Goal: Communication & Community: Answer question/provide support

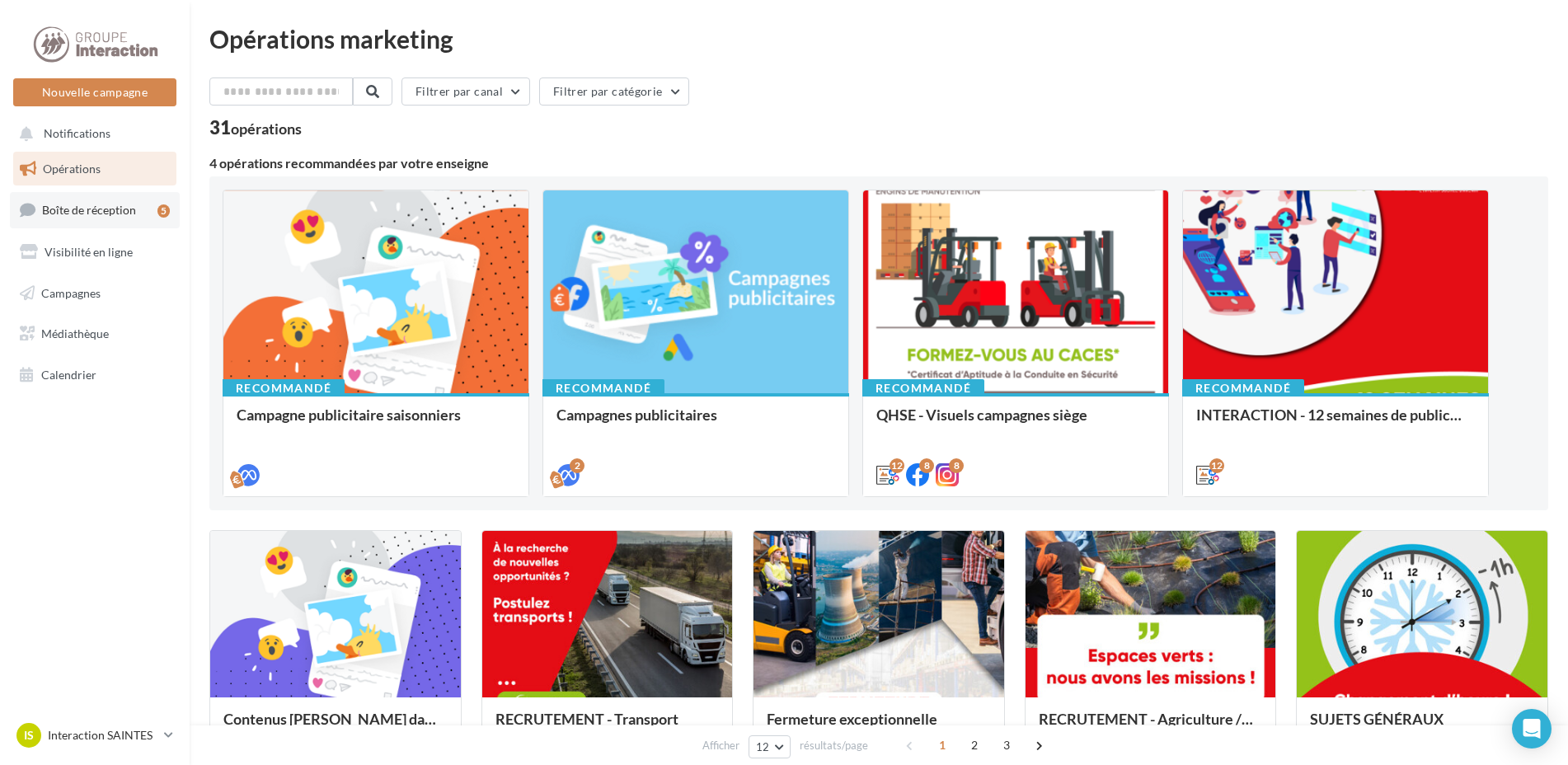
click at [116, 220] on link "Boîte de réception 5" at bounding box center [94, 210] width 170 height 36
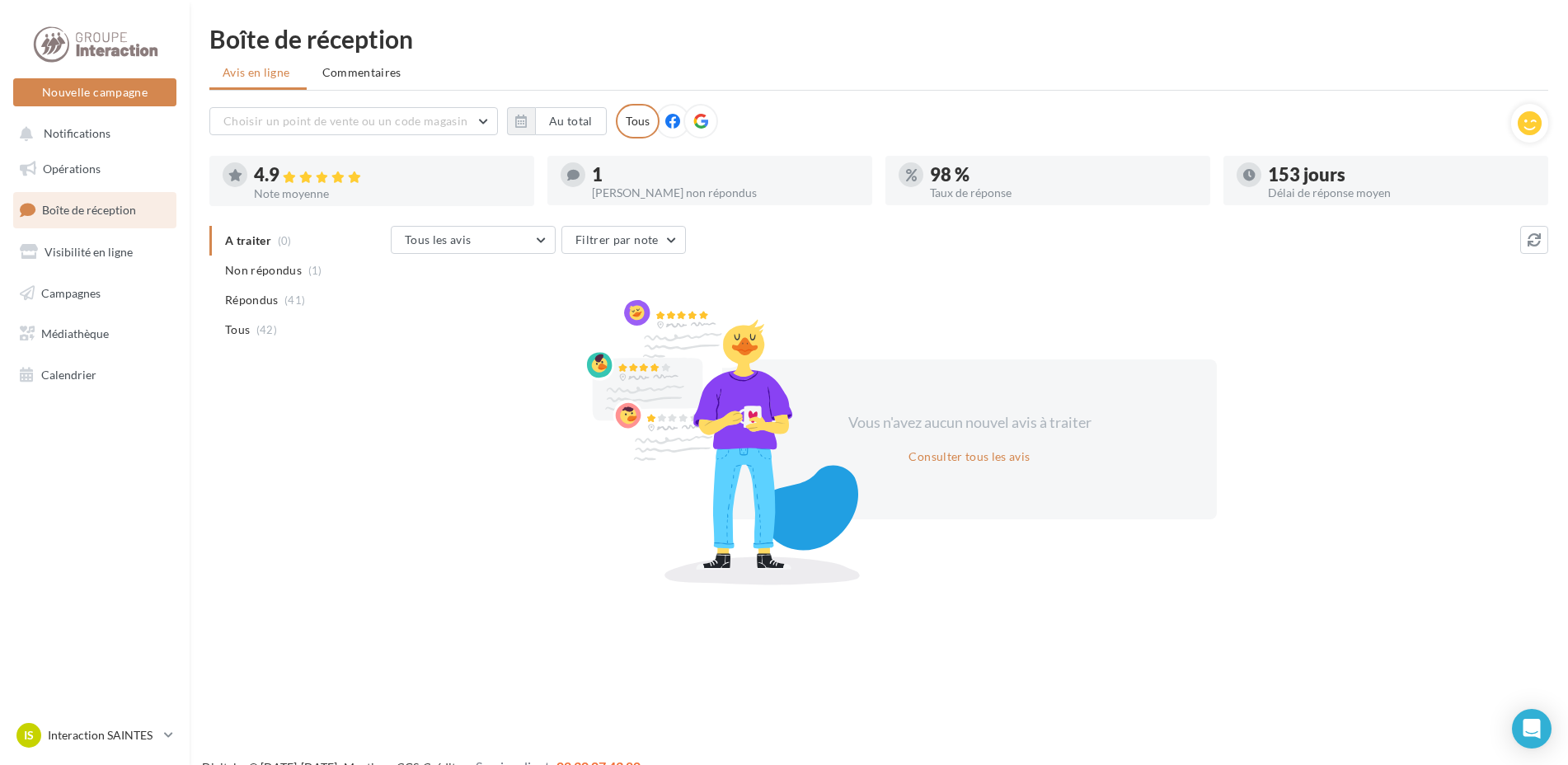
drag, startPoint x: 298, startPoint y: 443, endPoint x: 297, endPoint y: 433, distance: 10.0
click at [298, 443] on div "A traiter (0) Non répondus (1) Répondus (41) Tous (42) Tous les avis Tous les a…" at bounding box center [879, 403] width 1339 height 353
click at [370, 64] on span "Commentaires" at bounding box center [361, 72] width 79 height 17
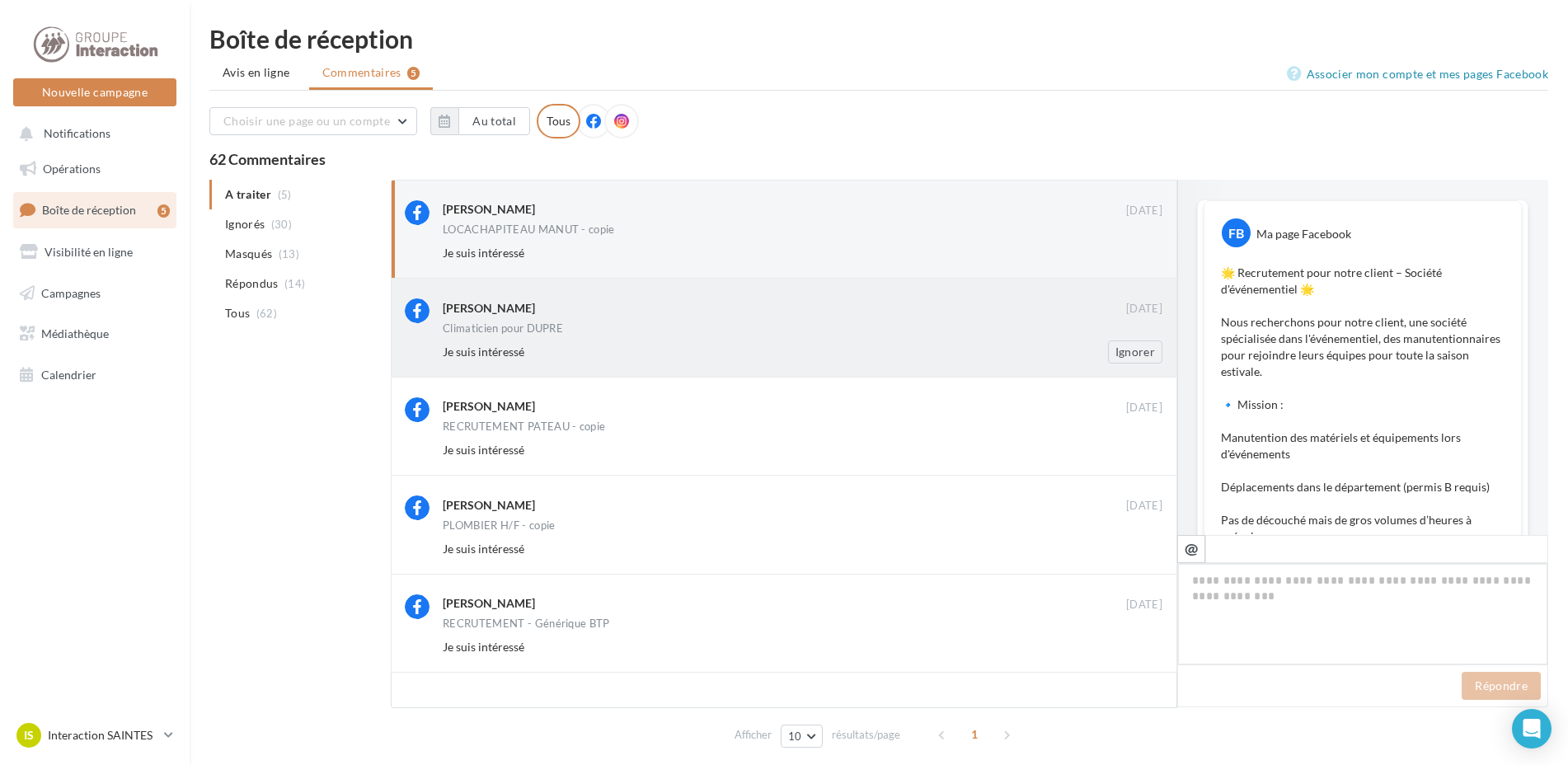
scroll to position [493, 0]
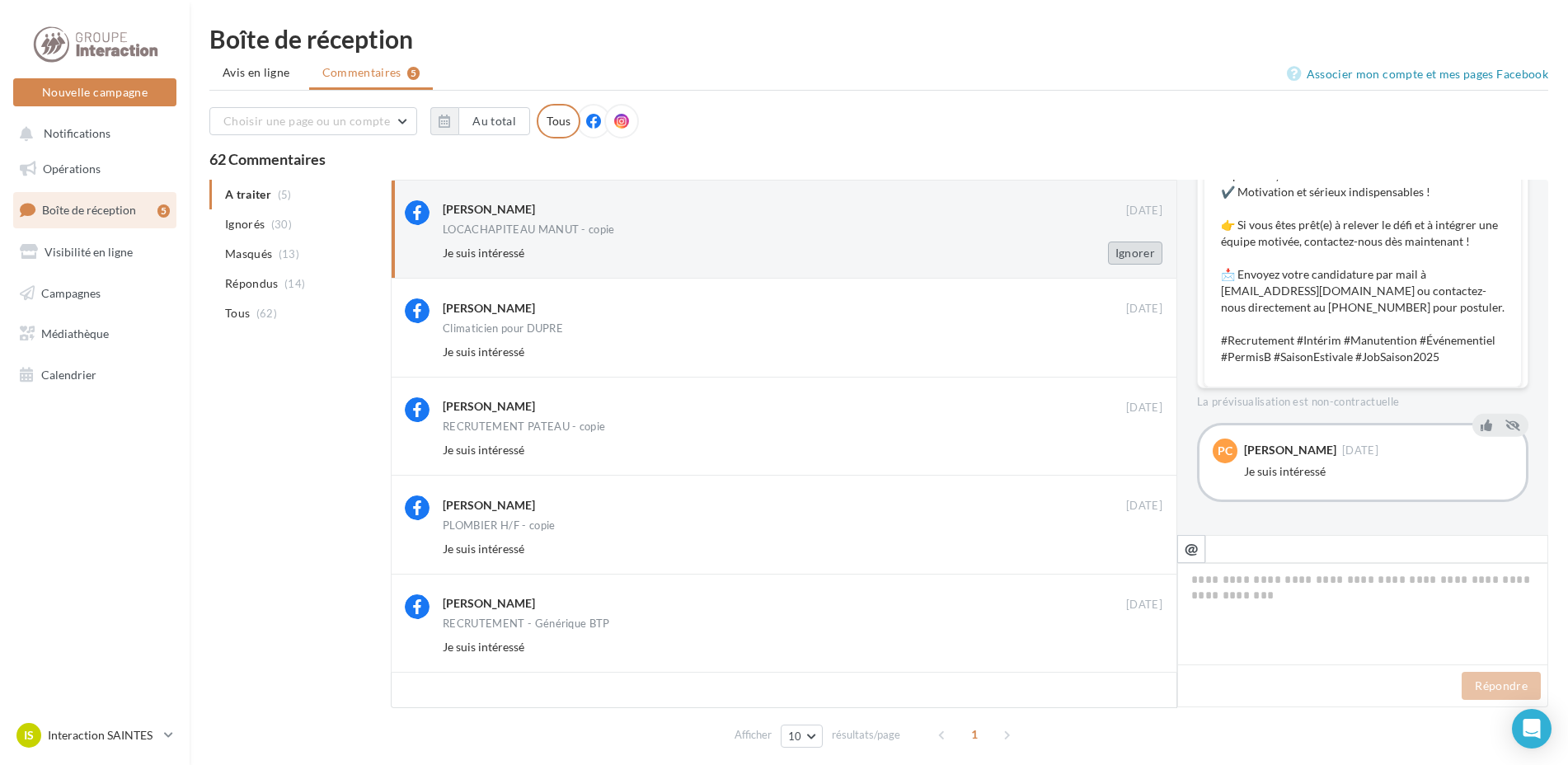
click at [1122, 253] on button "Ignorer" at bounding box center [1135, 253] width 55 height 23
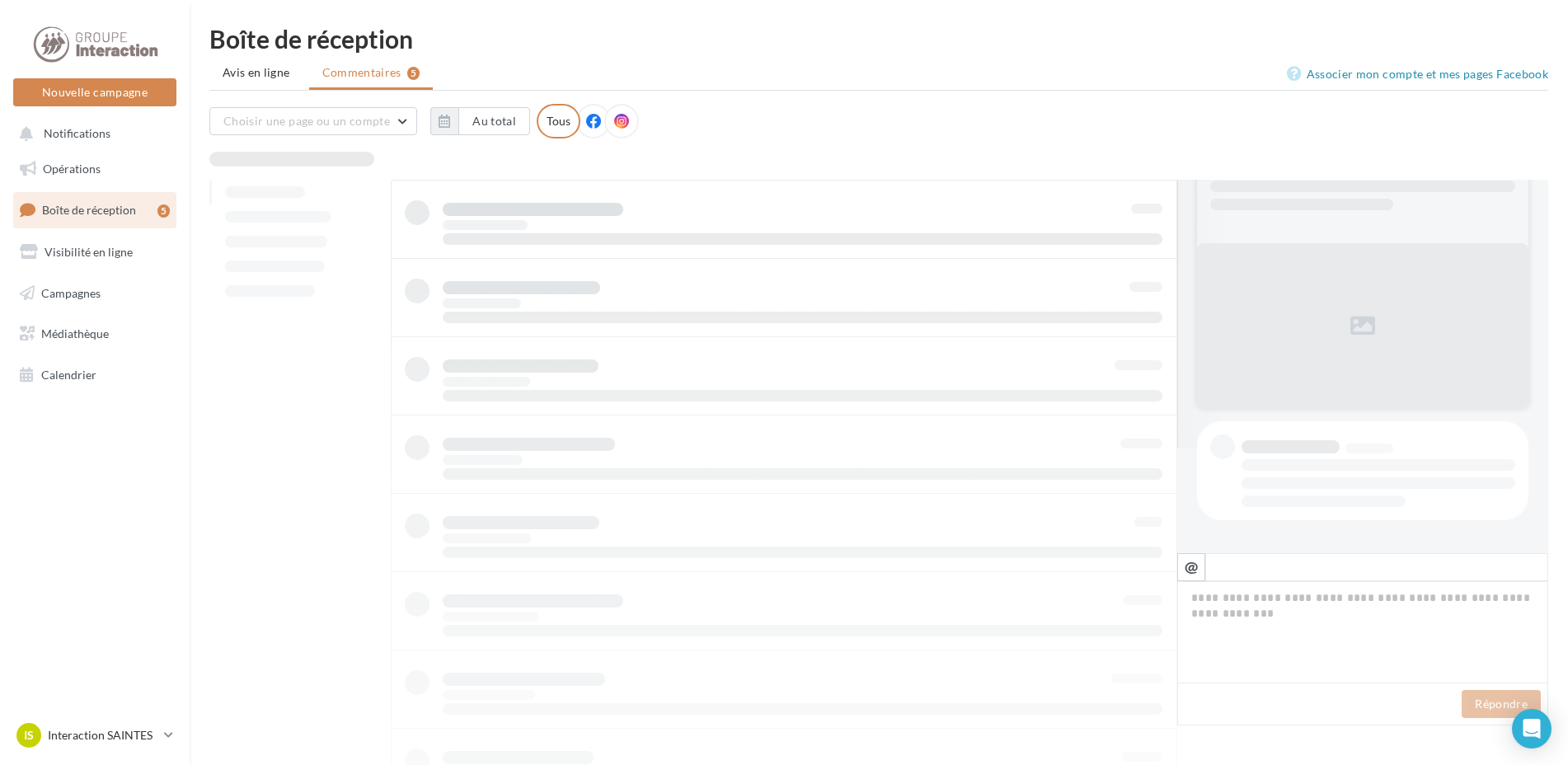
scroll to position [104, 0]
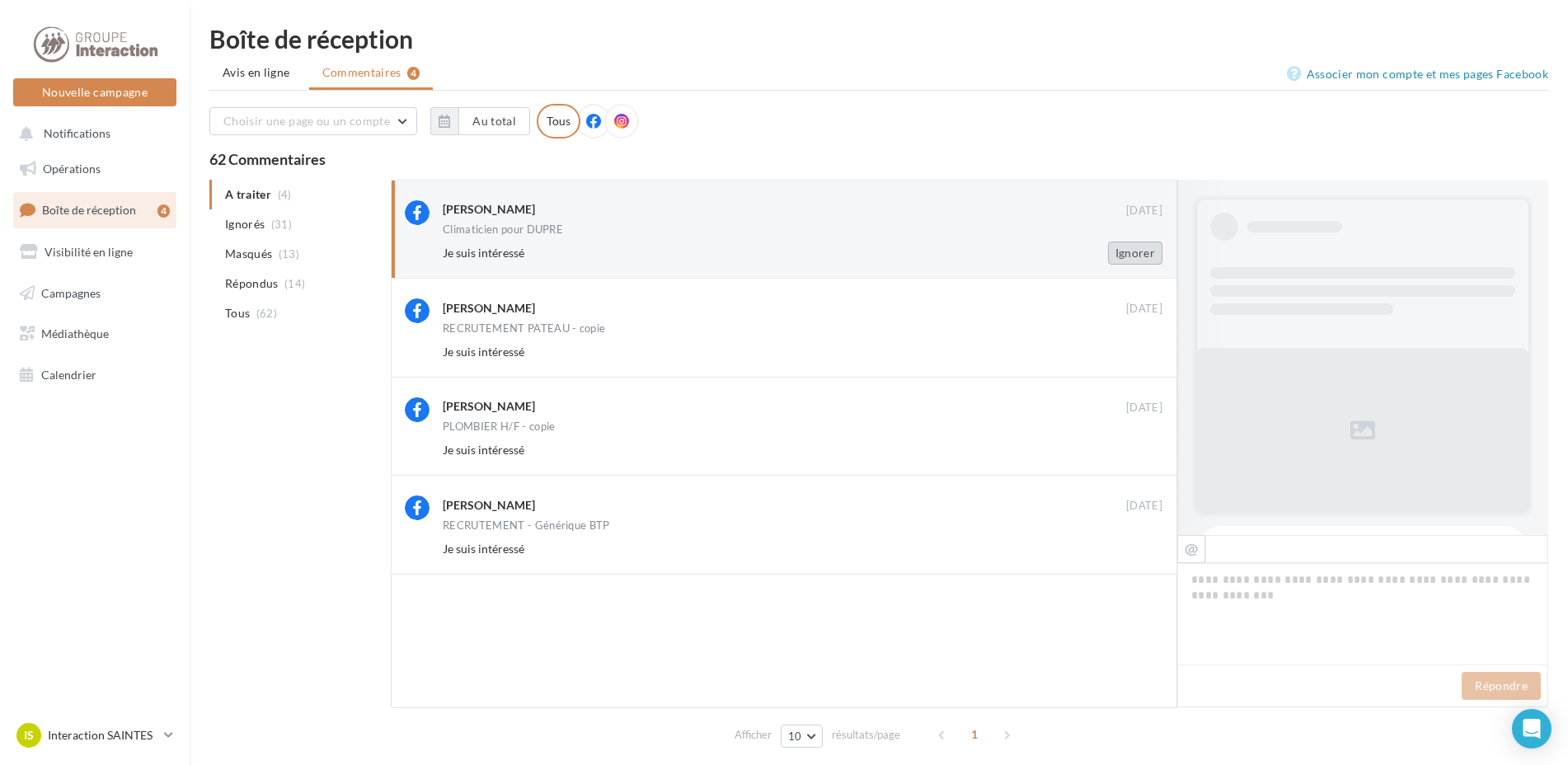
click at [1138, 250] on button "Ignorer" at bounding box center [1135, 253] width 55 height 23
click at [1139, 249] on button "Ignorer" at bounding box center [1135, 253] width 55 height 23
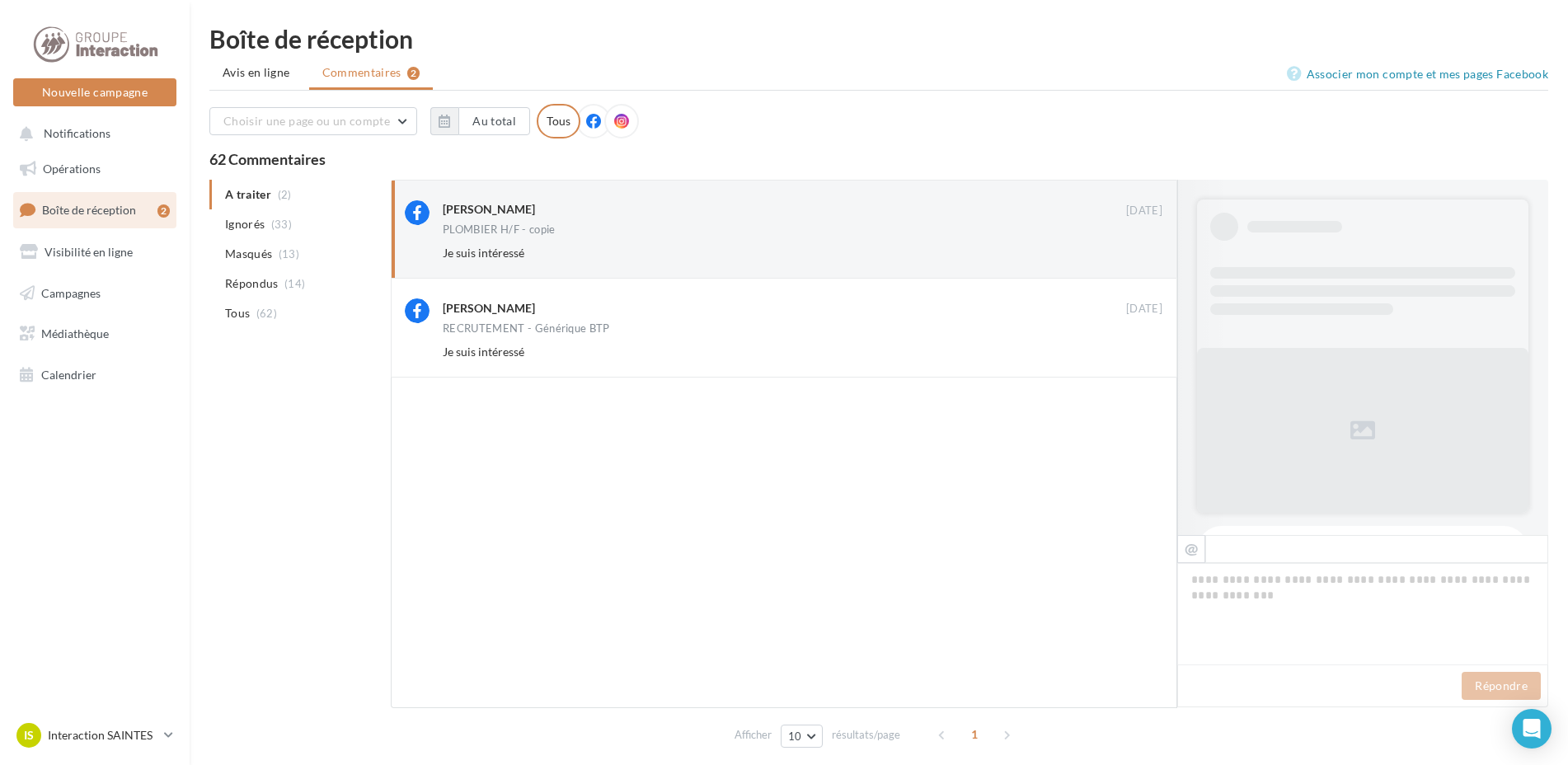
click at [1139, 249] on button "Ignorer" at bounding box center [1135, 253] width 55 height 23
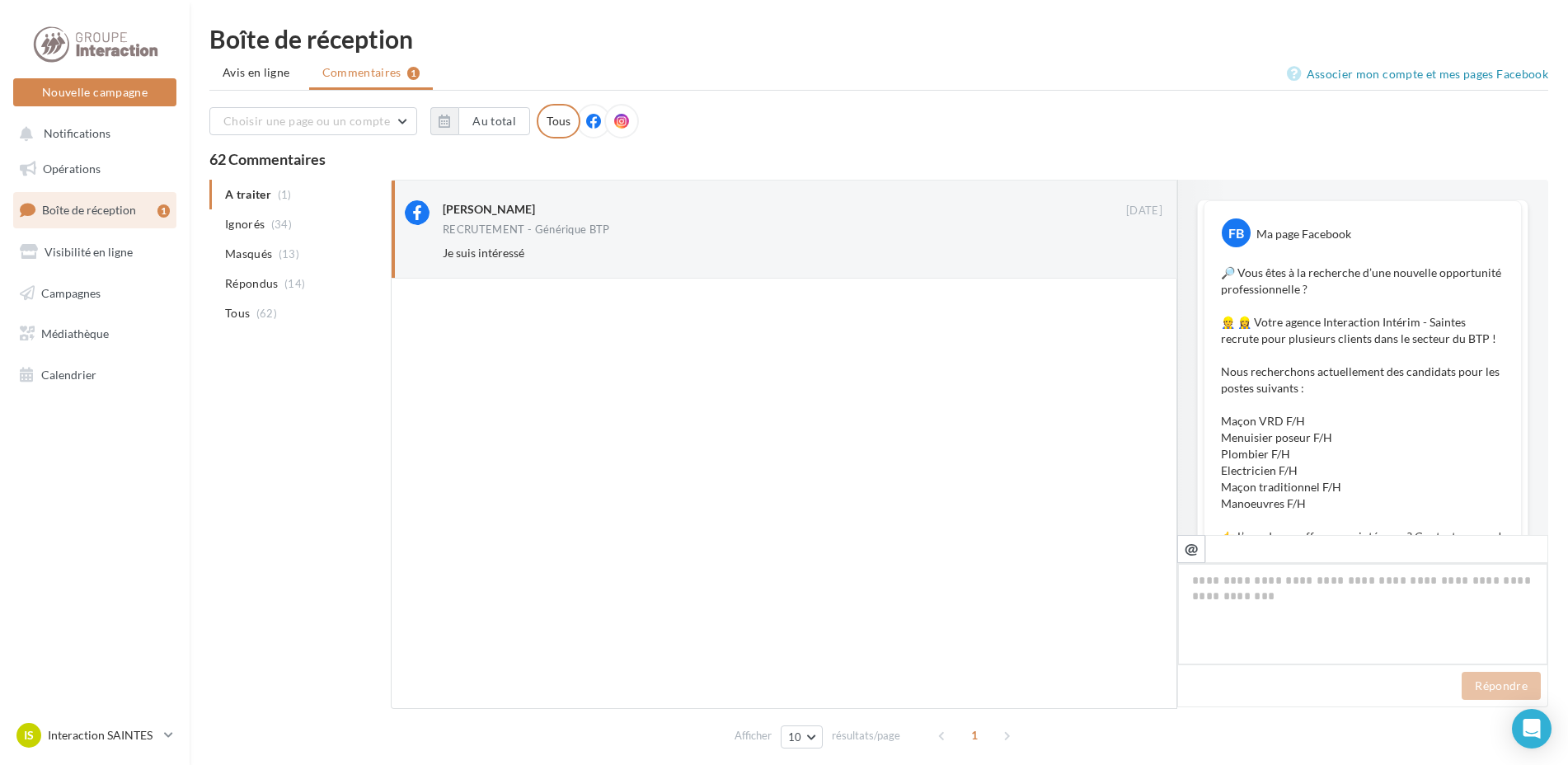
scroll to position [562, 0]
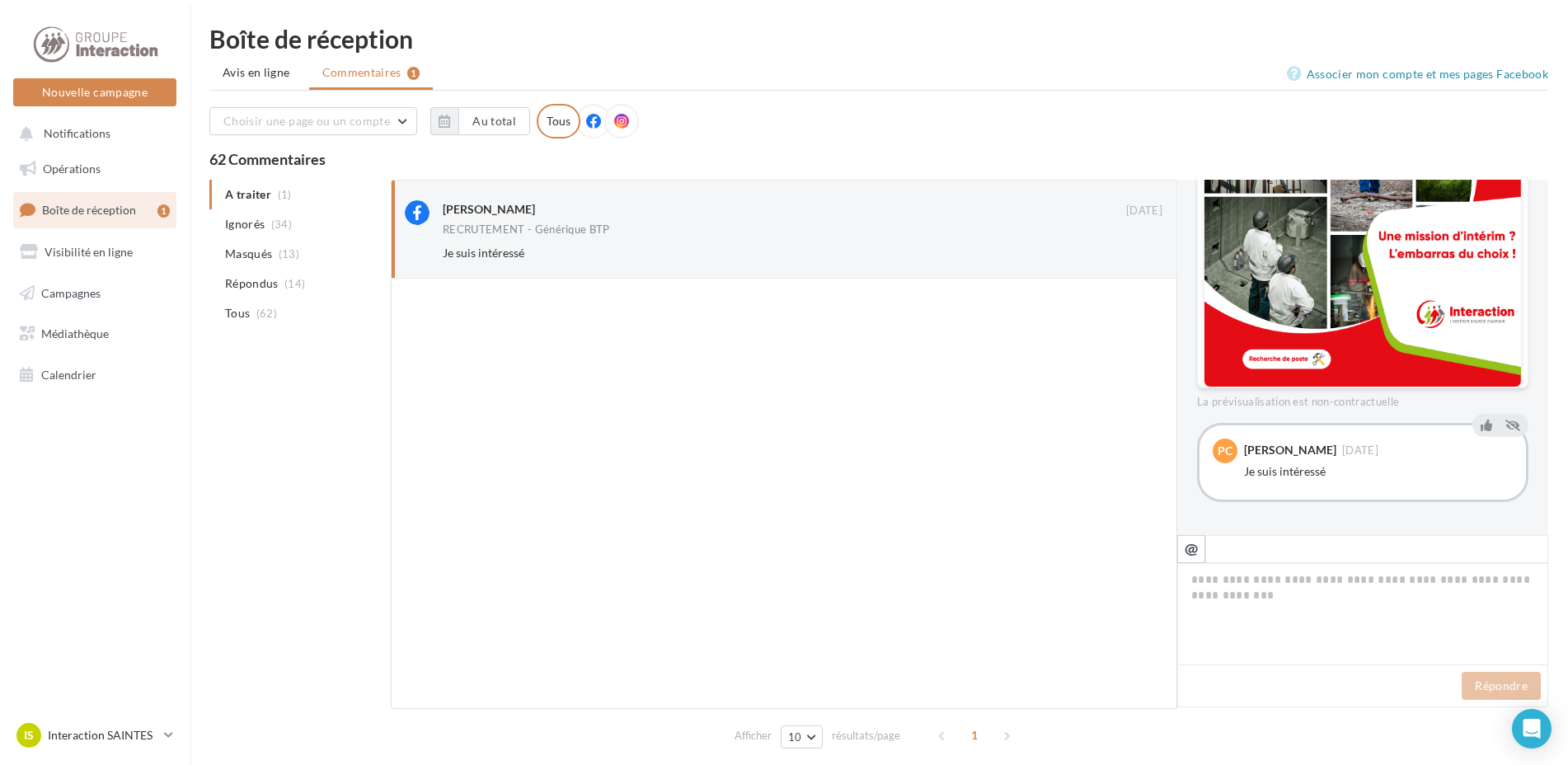
click at [1139, 249] on button "Ignorer" at bounding box center [1135, 253] width 55 height 23
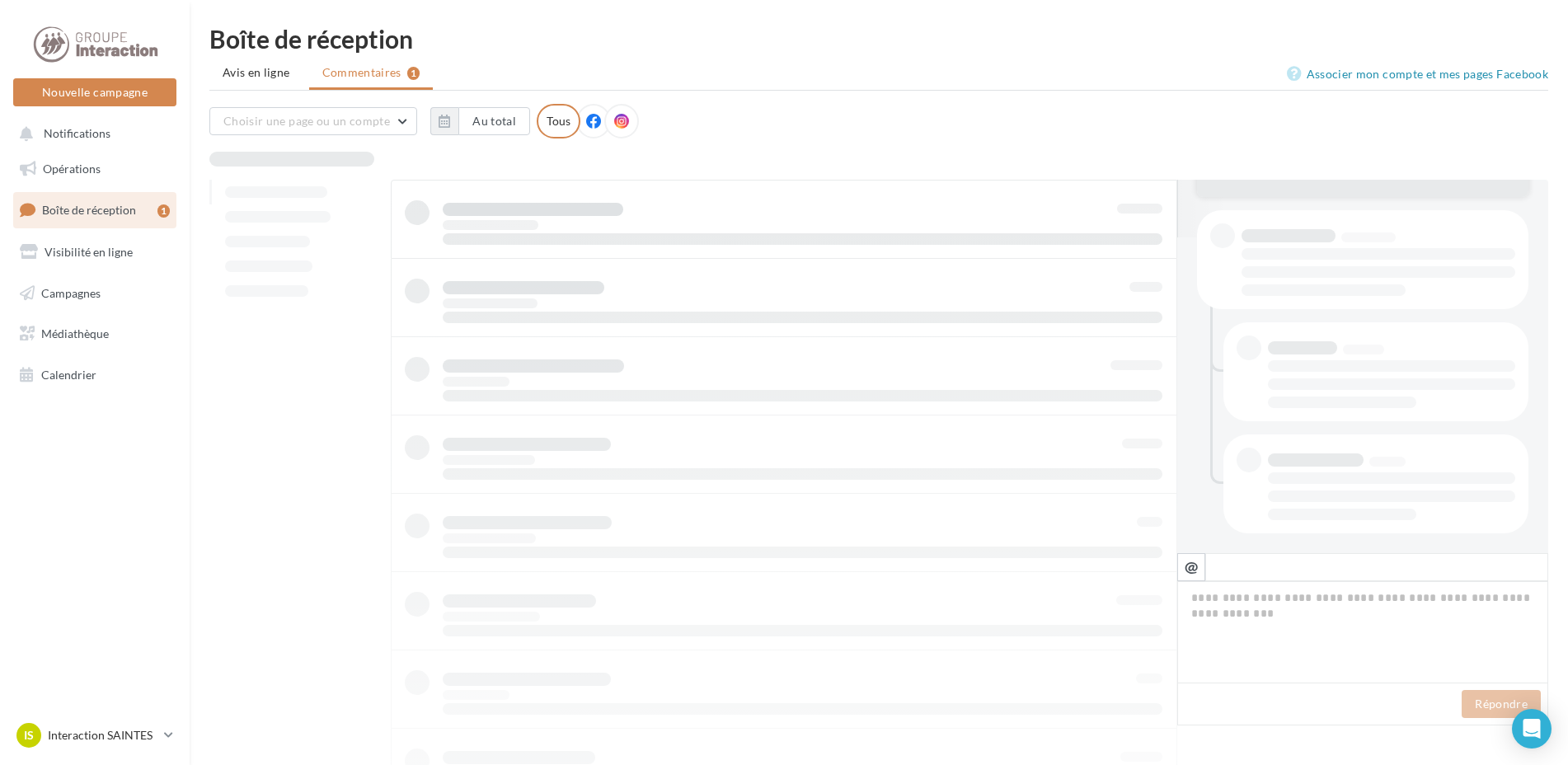
scroll to position [316, 0]
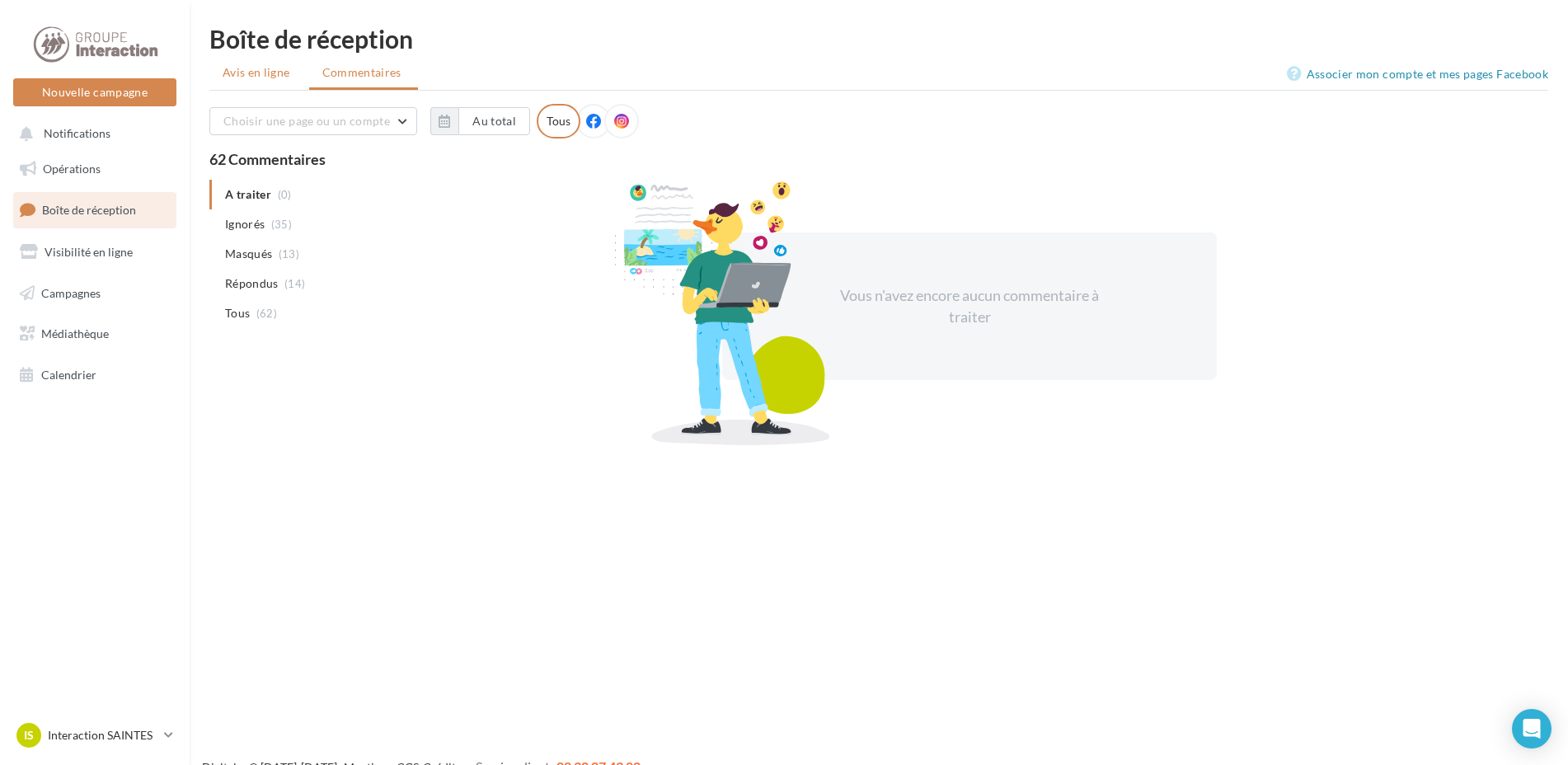
click at [264, 74] on span "Avis en ligne" at bounding box center [257, 72] width 68 height 17
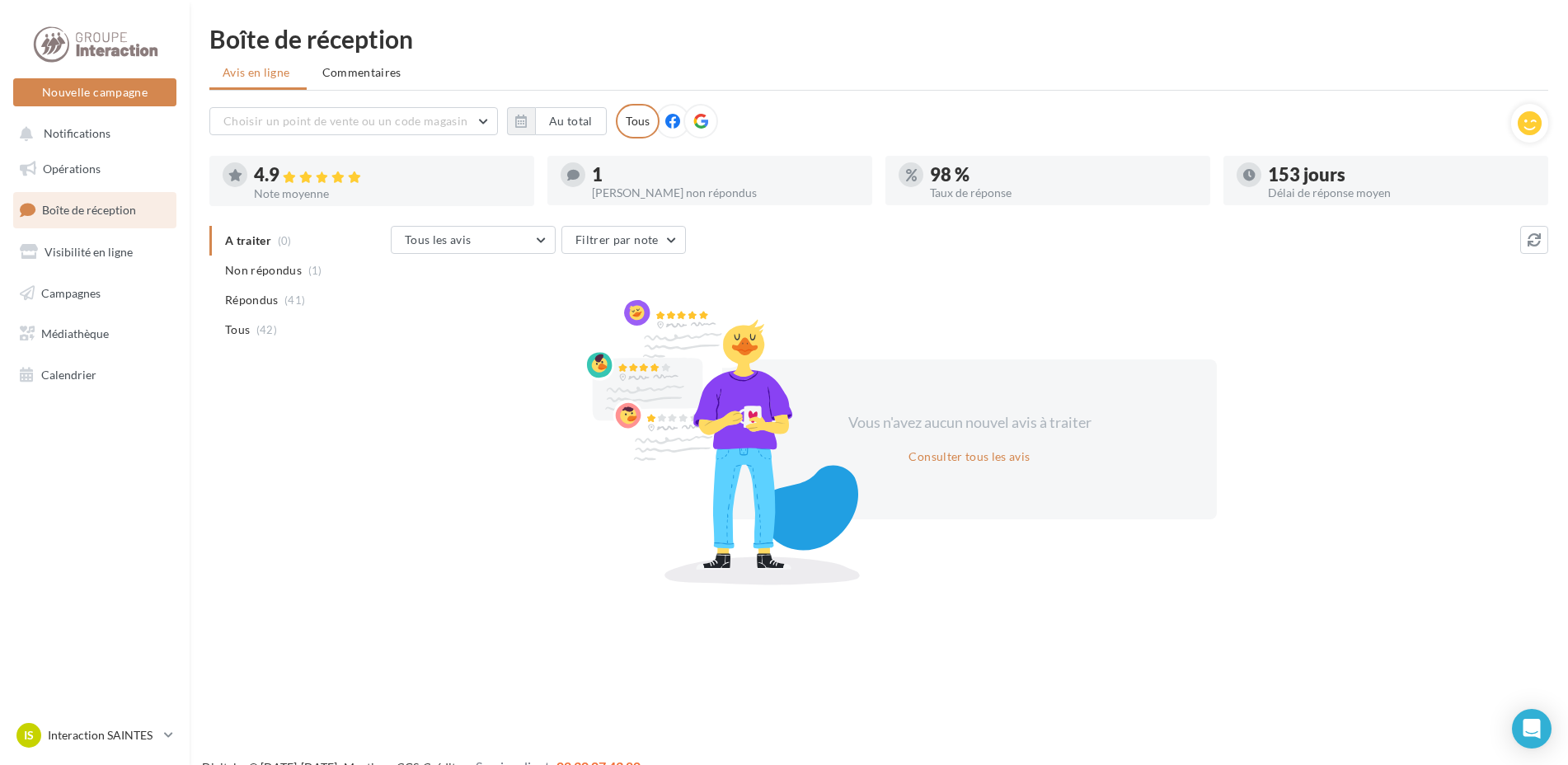
click at [263, 297] on span "Répondus" at bounding box center [252, 299] width 54 height 17
